Goal: Information Seeking & Learning: Learn about a topic

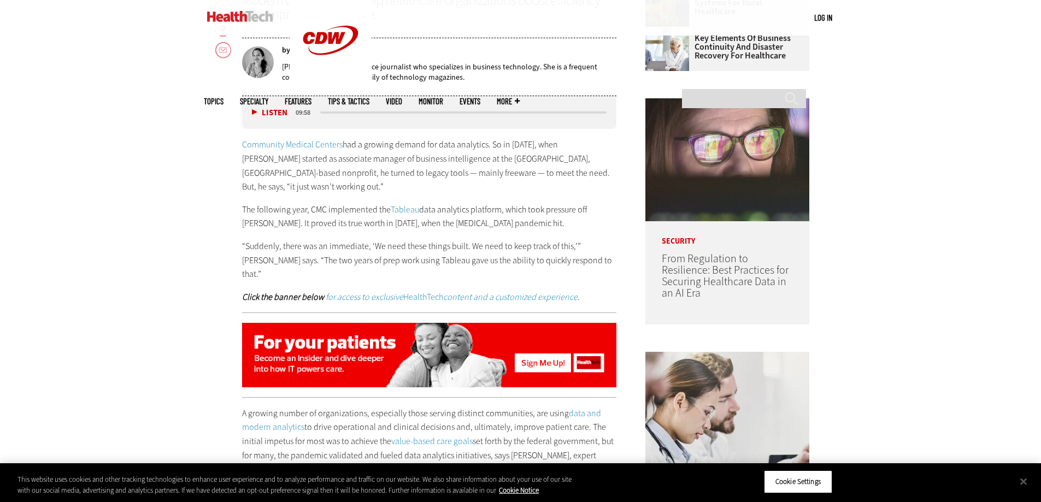
scroll to position [640, 0]
click at [453, 178] on p "Community Medical Centers had a growing demand for data analytics. So in [DATE]…" at bounding box center [429, 166] width 375 height 56
click at [496, 187] on div "Community Medical Centers had a growing demand for data analytics. So in [DATE]…" at bounding box center [429, 221] width 375 height 166
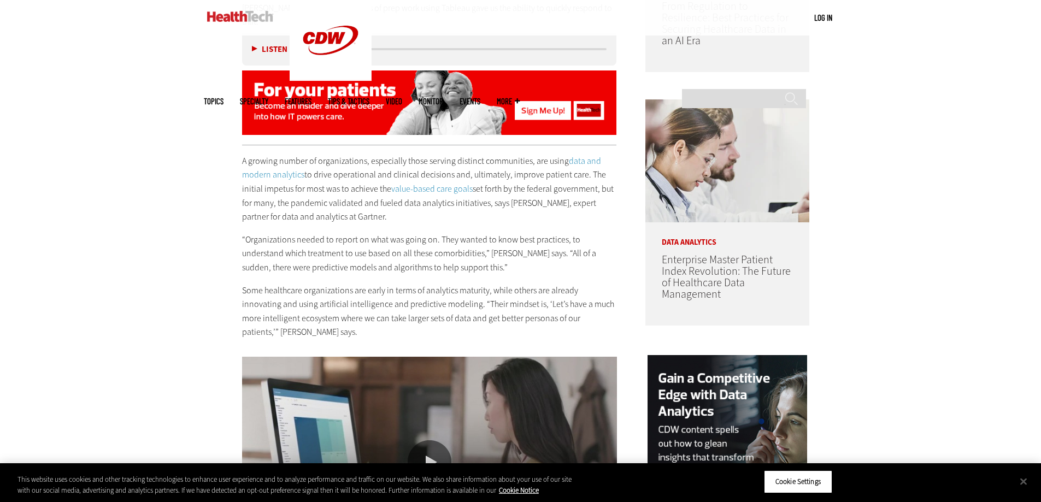
scroll to position [908, 0]
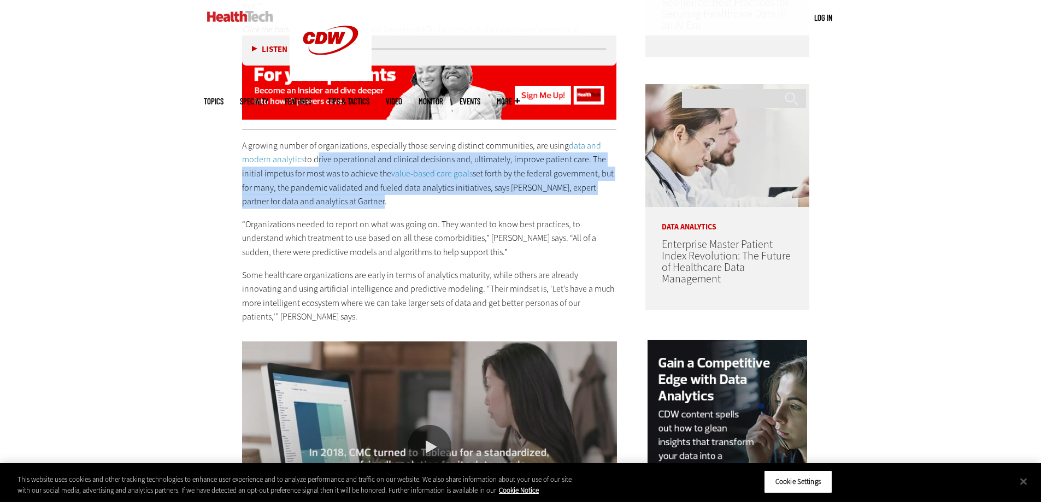
drag, startPoint x: 313, startPoint y: 128, endPoint x: 610, endPoint y: 175, distance: 300.4
click at [610, 175] on p "A growing number of organizations, especially those serving distinct communitie…" at bounding box center [429, 174] width 375 height 70
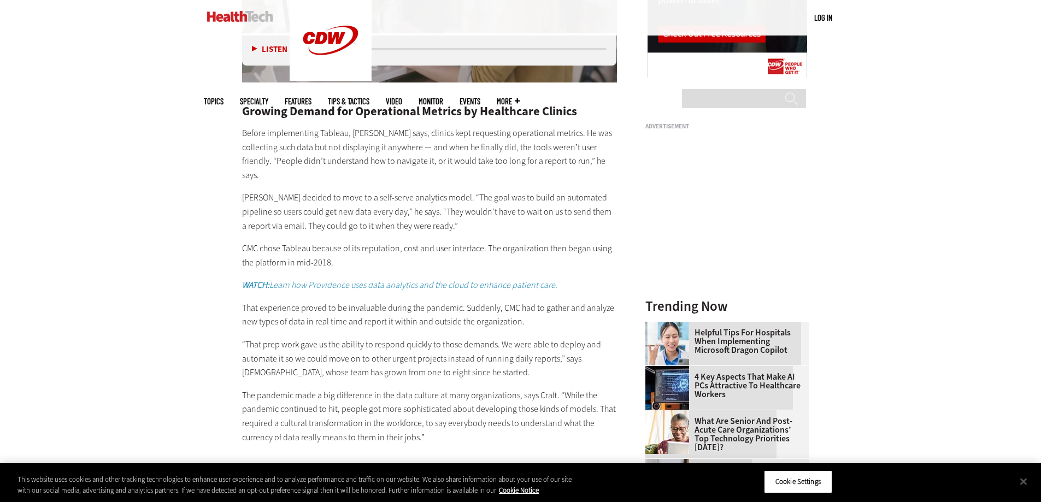
scroll to position [1380, 0]
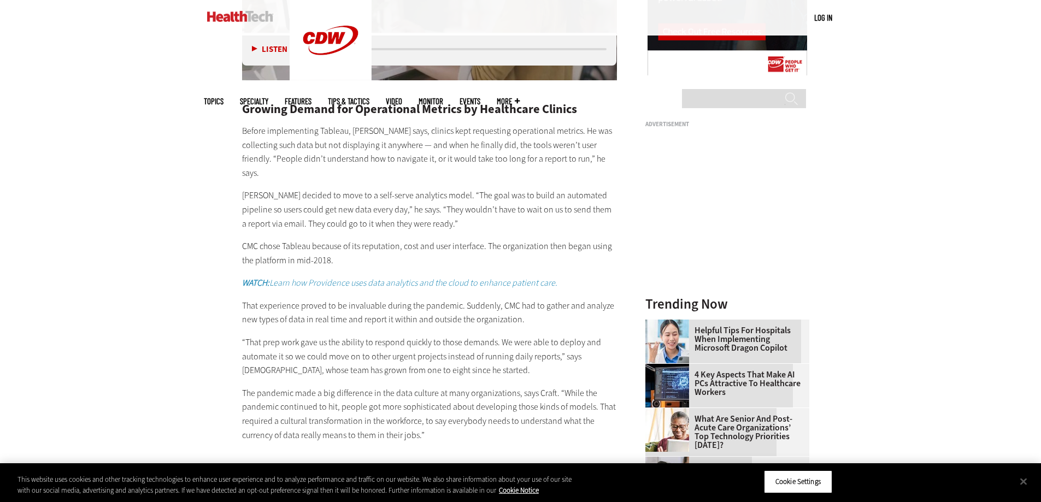
click at [500, 129] on p "Before implementing Tableau, [PERSON_NAME] says, clinics kept requesting operat…" at bounding box center [429, 152] width 375 height 56
click at [500, 128] on p "Before implementing Tableau, [PERSON_NAME] says, clinics kept requesting operat…" at bounding box center [429, 152] width 375 height 56
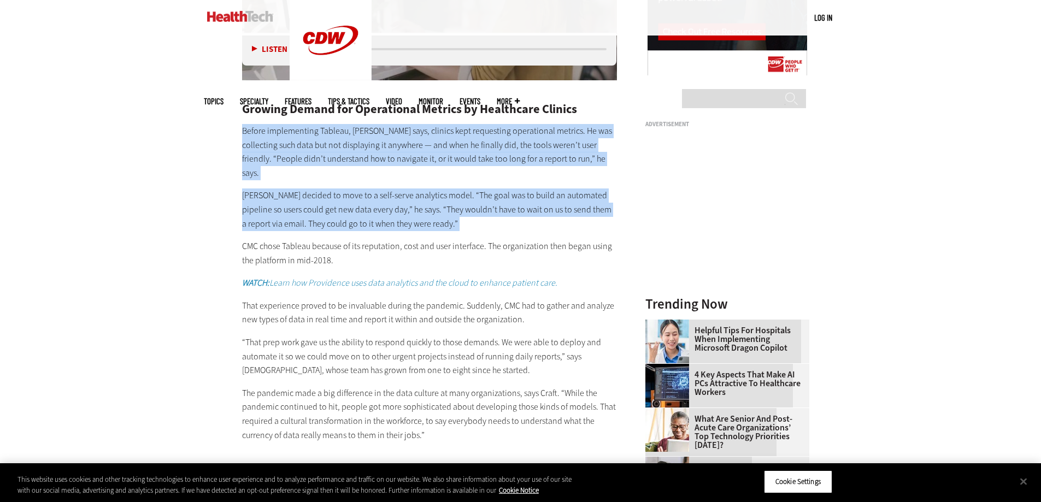
drag, startPoint x: 500, startPoint y: 128, endPoint x: 490, endPoint y: 151, distance: 24.7
click at [490, 151] on div "A growing number of organizations, especially those serving distinct communitie…" at bounding box center [429, 54] width 375 height 775
click at [483, 189] on p "[PERSON_NAME] decided to move to a self-serve analytics model. “The goal was to…" at bounding box center [429, 210] width 375 height 42
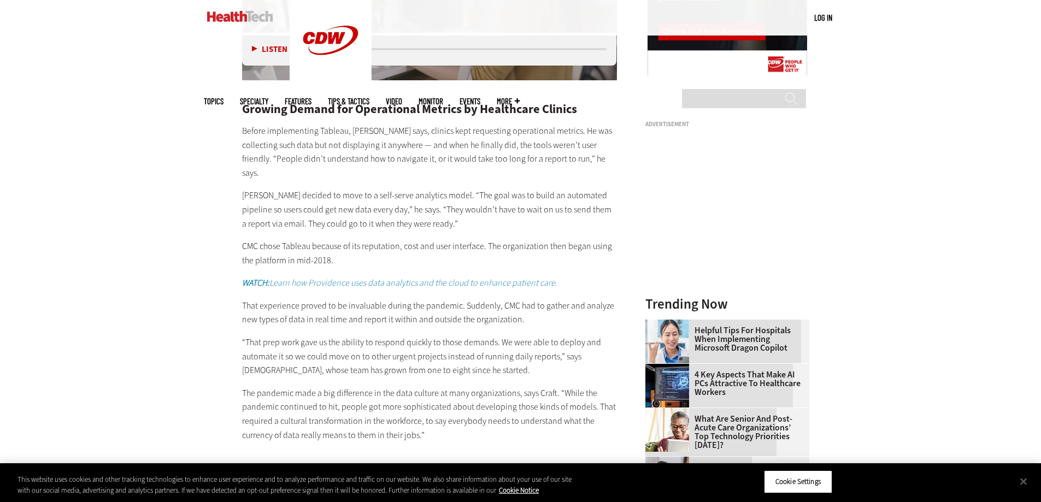
click at [469, 189] on p "[PERSON_NAME] decided to move to a self-serve analytics model. “The goal was to…" at bounding box center [429, 210] width 375 height 42
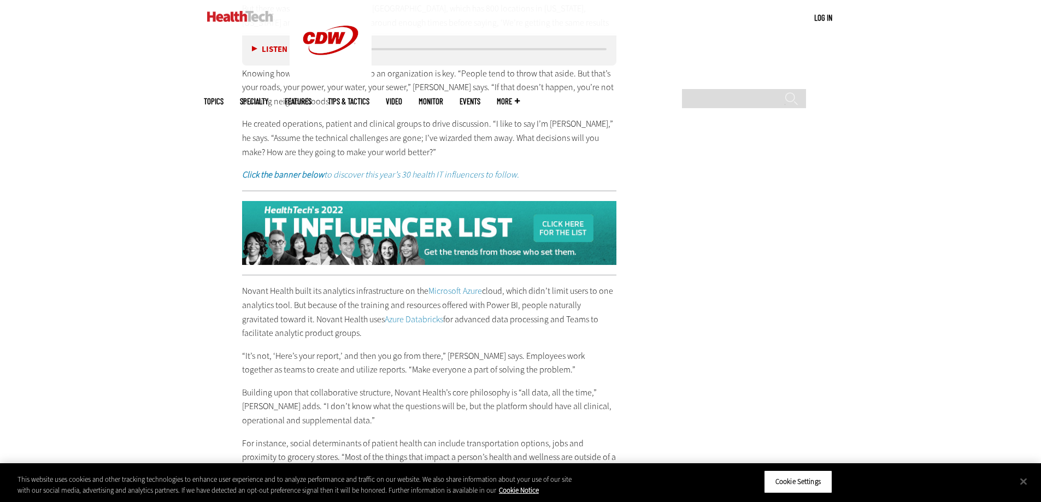
scroll to position [2671, 0]
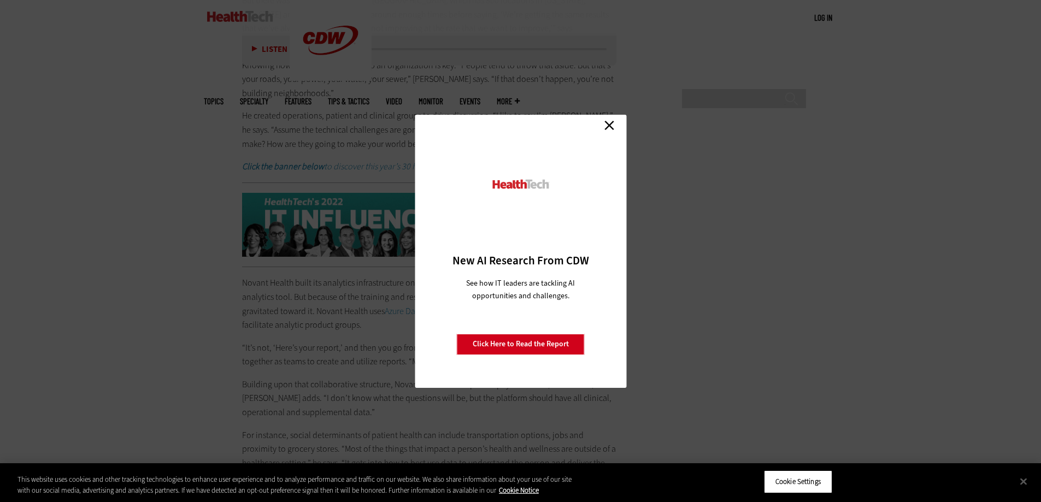
click at [608, 126] on link "Close" at bounding box center [609, 125] width 16 height 16
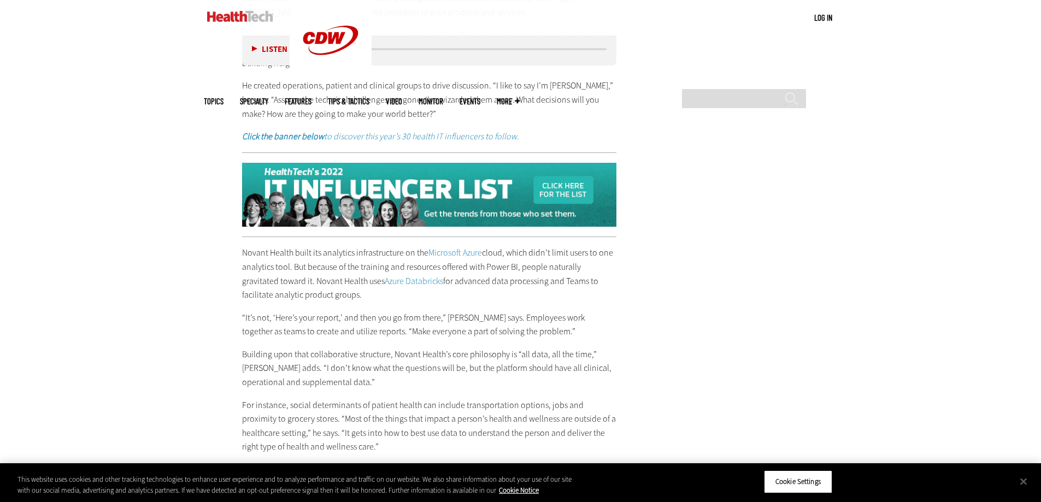
scroll to position [2702, 0]
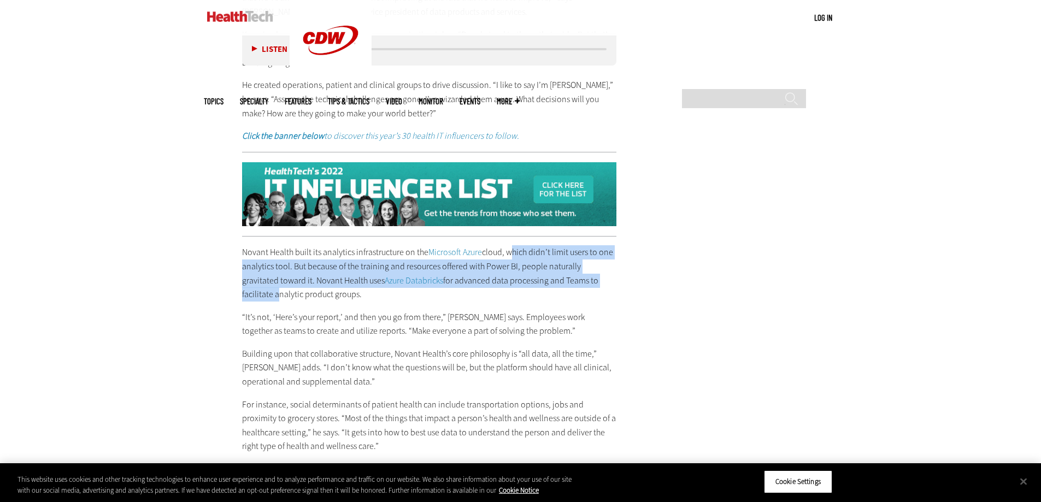
drag, startPoint x: 510, startPoint y: 214, endPoint x: 620, endPoint y: 236, distance: 112.4
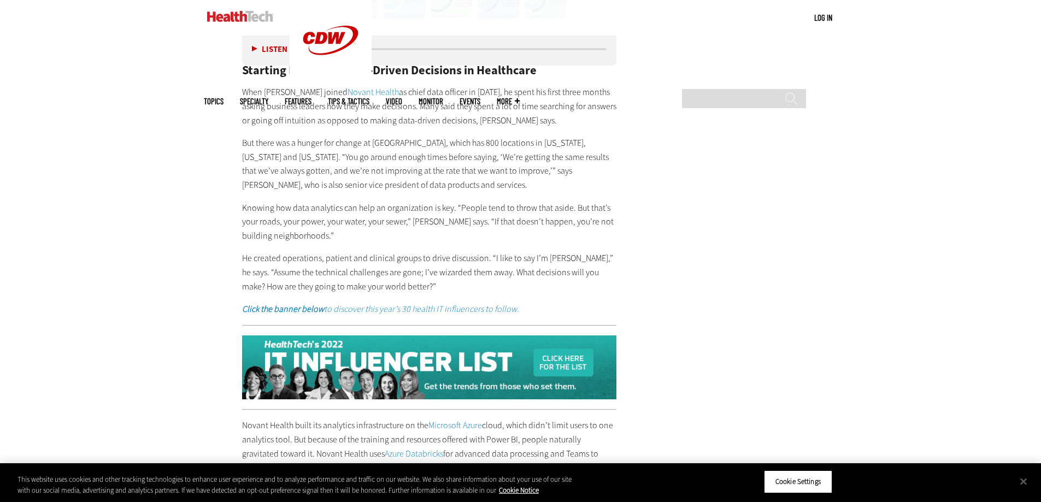
scroll to position [2351, 0]
